Goal: Navigation & Orientation: Find specific page/section

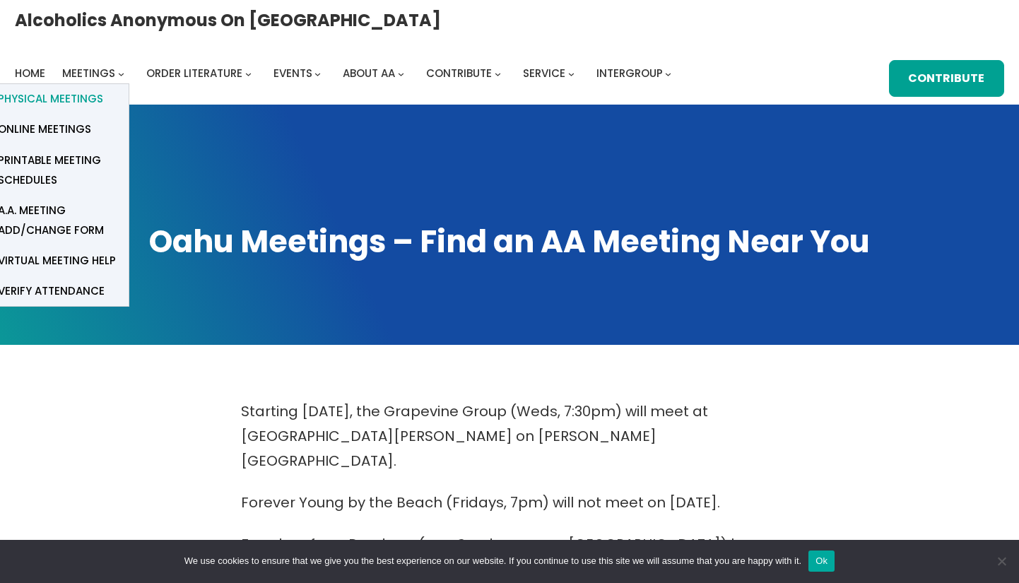
click at [103, 89] on span "Physical Meetings" at bounding box center [50, 99] width 105 height 20
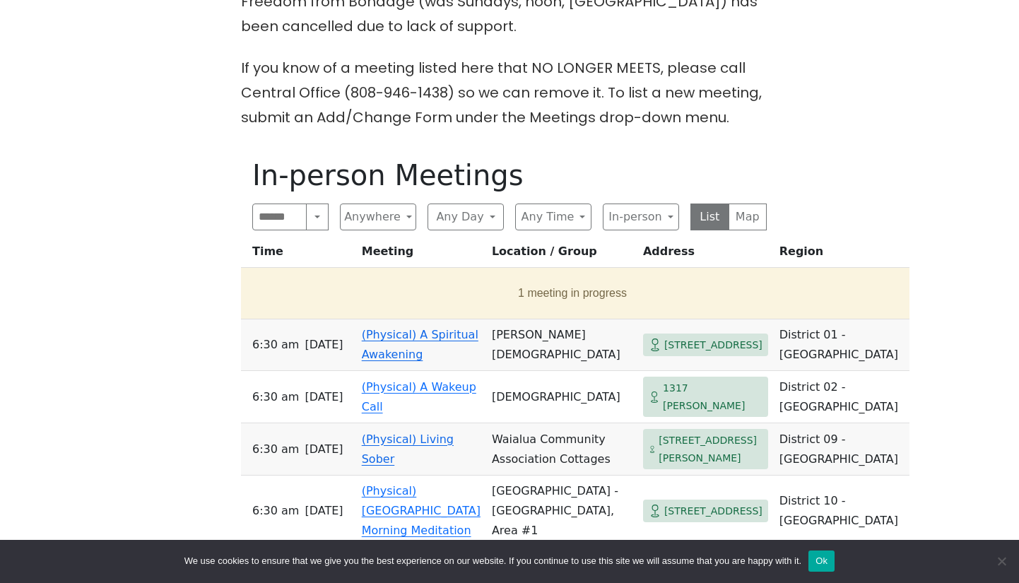
scroll to position [600, 0]
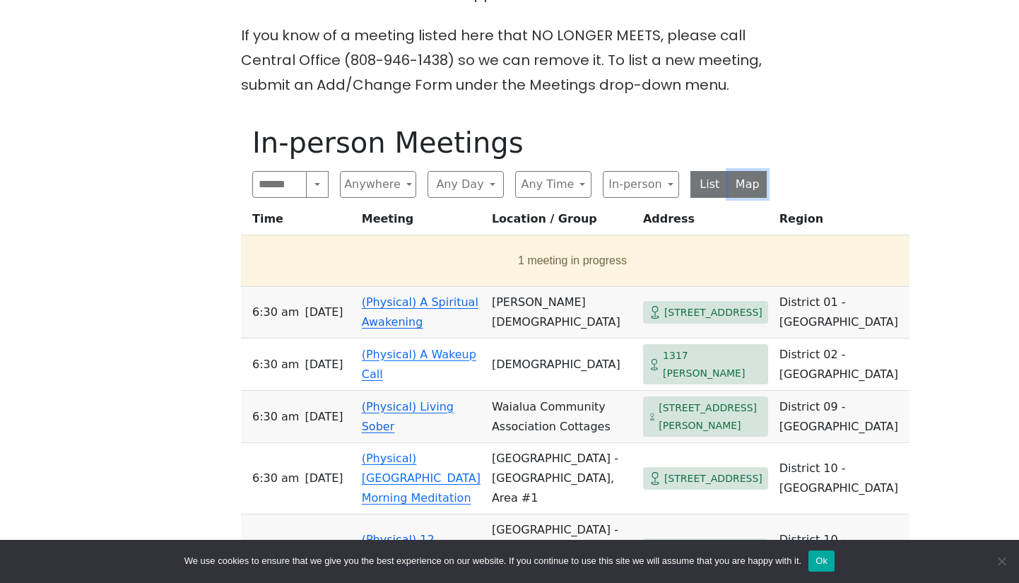
click at [748, 171] on button "Map" at bounding box center [748, 184] width 39 height 27
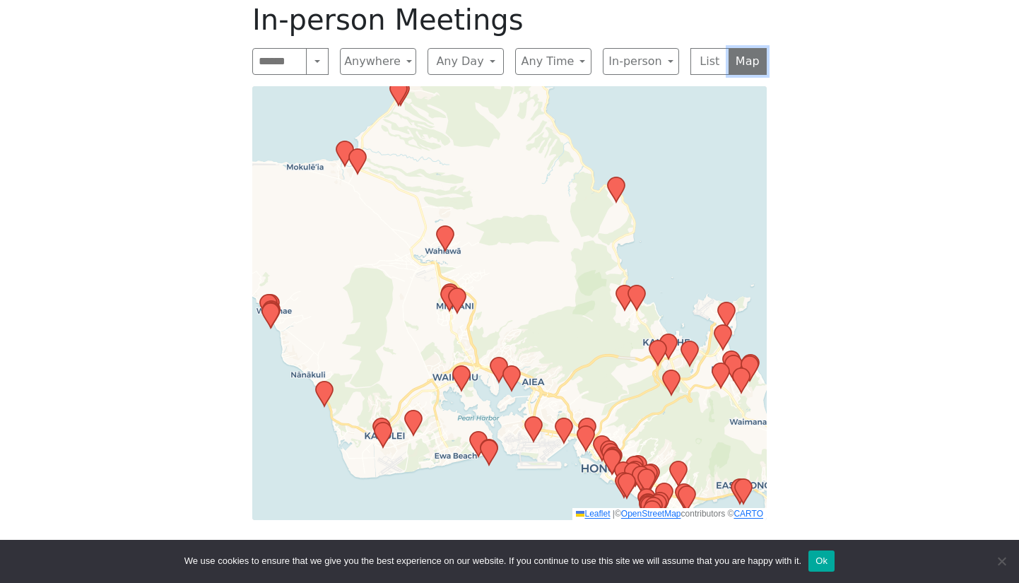
scroll to position [732, 0]
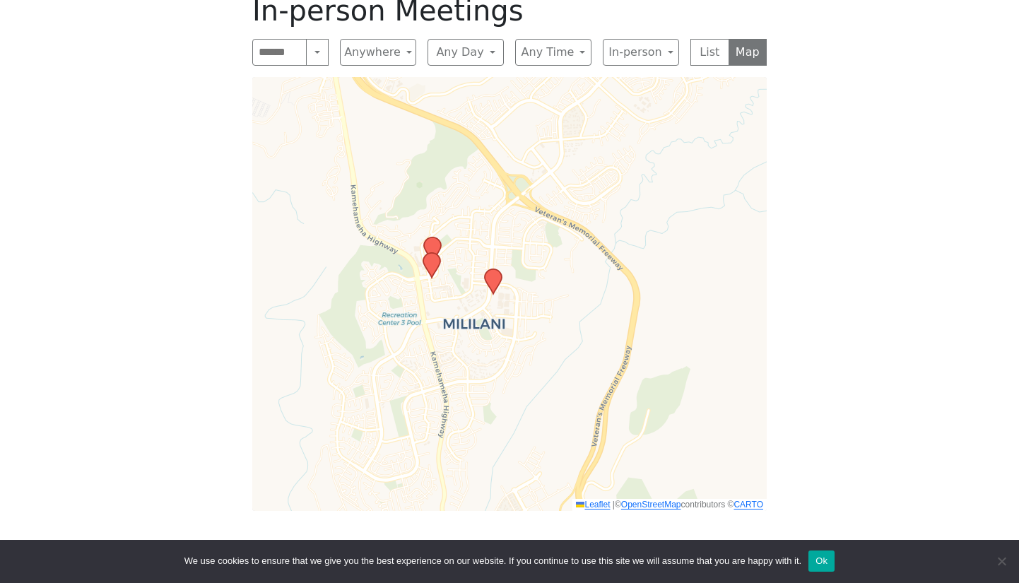
click at [435, 253] on icon at bounding box center [431, 265] width 17 height 25
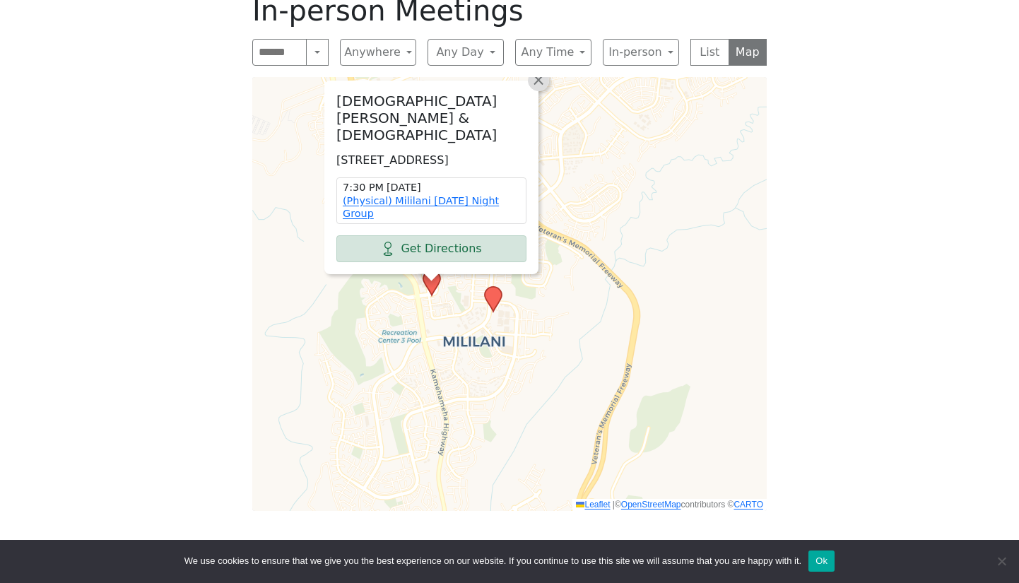
click at [540, 71] on span "×" at bounding box center [538, 79] width 14 height 17
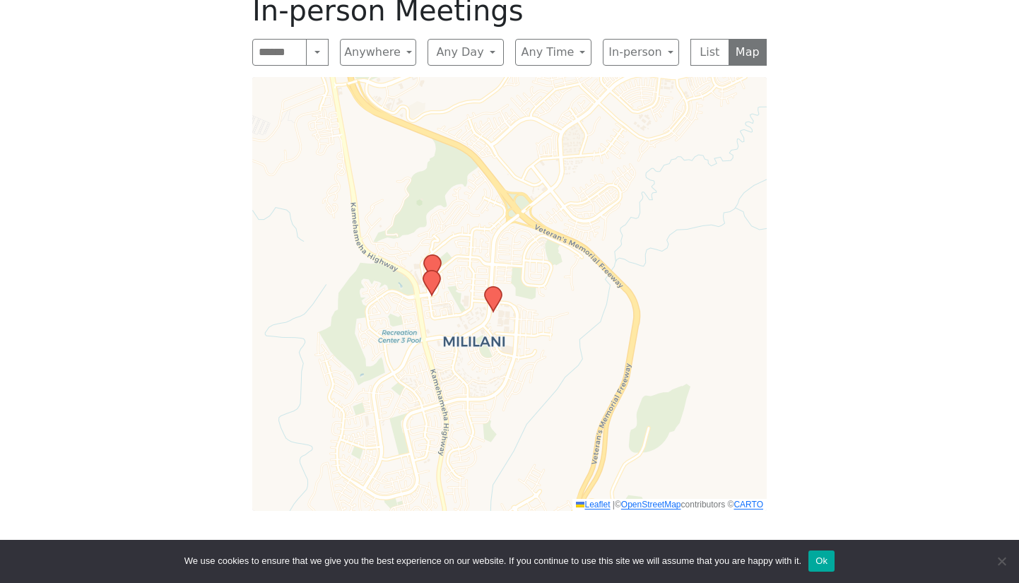
click at [496, 287] on icon at bounding box center [493, 299] width 17 height 25
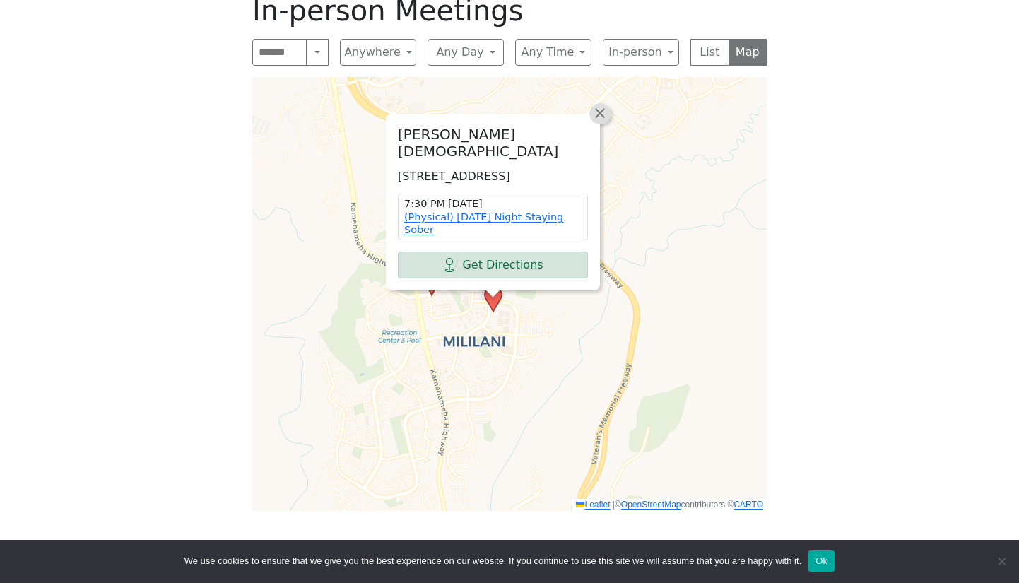
click at [603, 105] on span "×" at bounding box center [600, 113] width 14 height 17
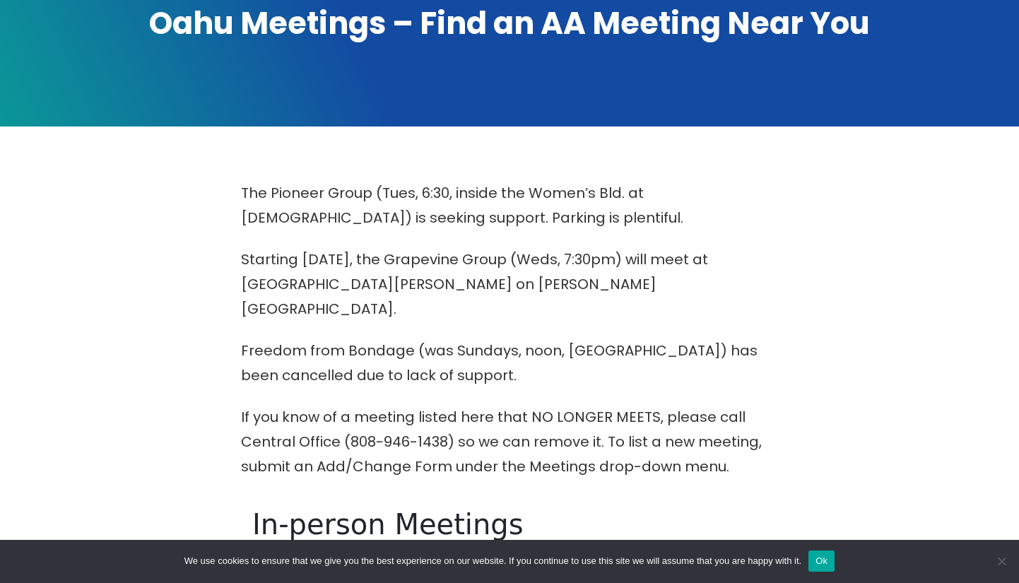
scroll to position [0, 0]
